Goal: Task Accomplishment & Management: Manage account settings

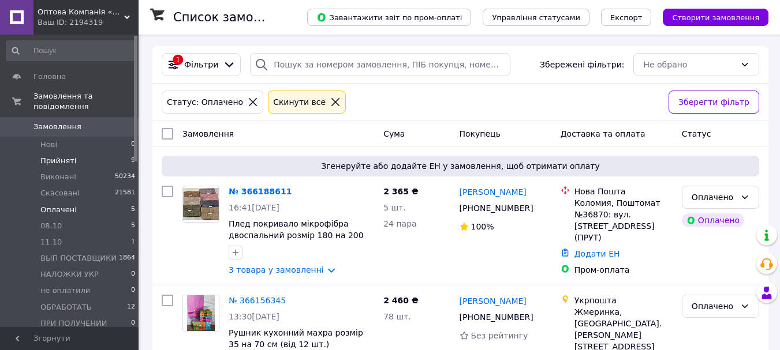
click at [112, 153] on li "Прийняті 9" at bounding box center [71, 161] width 142 height 16
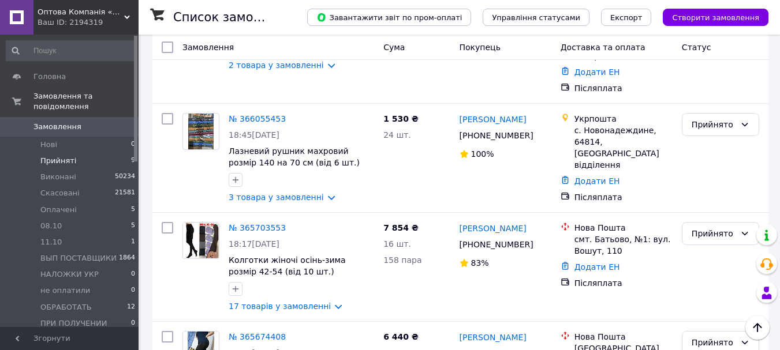
scroll to position [787, 0]
